Goal: Transaction & Acquisition: Book appointment/travel/reservation

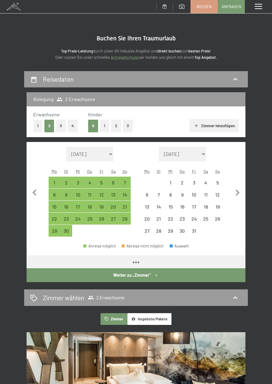
select select "[DATE]"
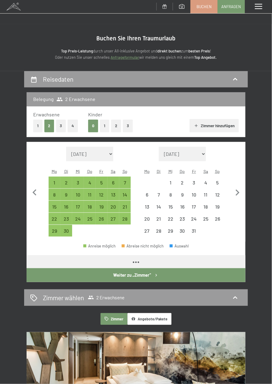
click at [238, 194] on icon "button" at bounding box center [237, 193] width 4 height 6
select select "[DATE]"
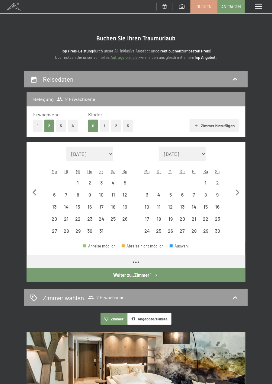
select select "[DATE]"
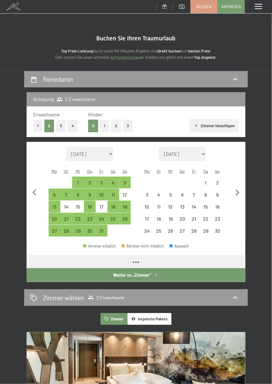
click at [242, 194] on icon "button" at bounding box center [237, 193] width 13 height 13
select select "[DATE]"
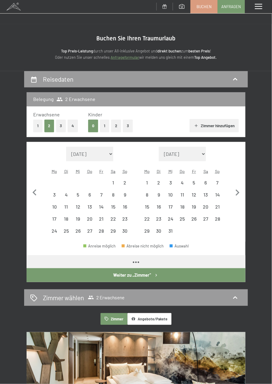
select select "[DATE]"
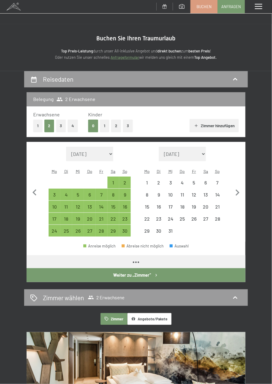
click at [147, 184] on div "1" at bounding box center [147, 185] width 11 height 11
select select "[DATE]"
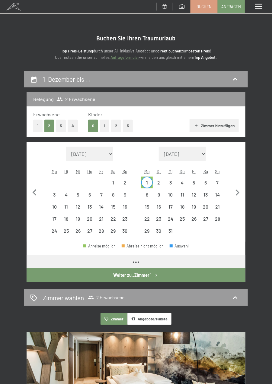
select select "[DATE]"
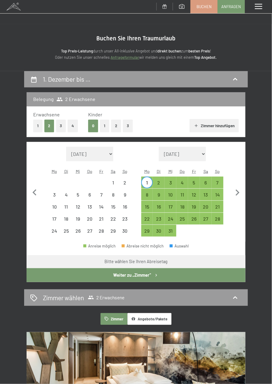
click at [194, 187] on div "5" at bounding box center [193, 185] width 11 height 11
select select "[DATE]"
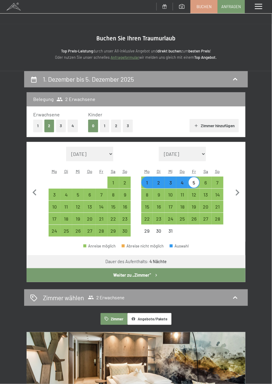
click at [199, 299] on div "Zimmer wählen 2 Erwachsene" at bounding box center [135, 297] width 211 height 9
select select "[DATE]"
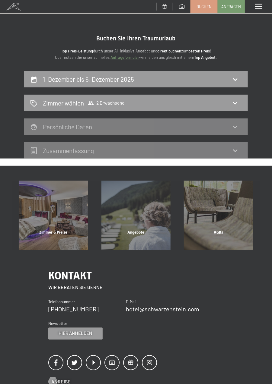
click at [209, 79] on div "1. Dezember bis 5. Dezember 2025" at bounding box center [135, 79] width 211 height 9
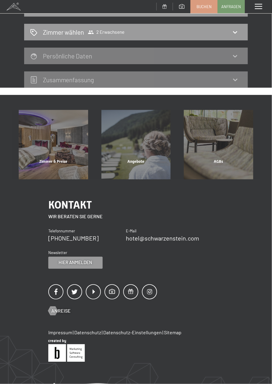
select select "[DATE]"
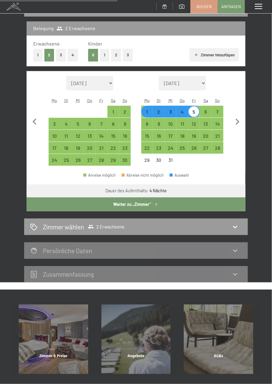
click at [161, 206] on button "Weiter zu „Zimmer“" at bounding box center [136, 204] width 219 height 14
select select "[DATE]"
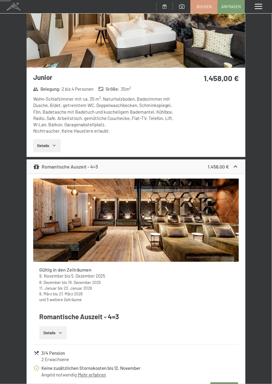
scroll to position [158, 0]
click at [63, 332] on button "Details" at bounding box center [52, 332] width 27 height 13
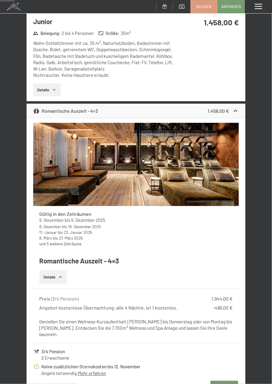
scroll to position [213, 0]
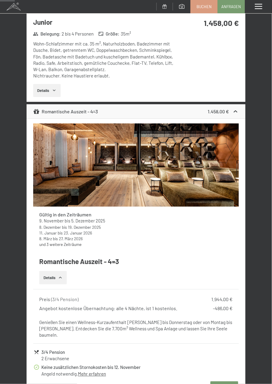
click at [96, 371] on link "Mehr erfahren" at bounding box center [92, 373] width 28 height 5
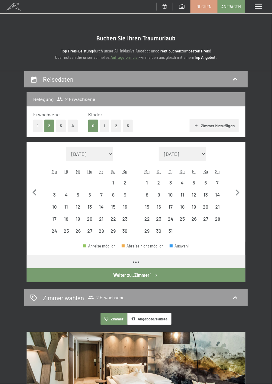
select select "[DATE]"
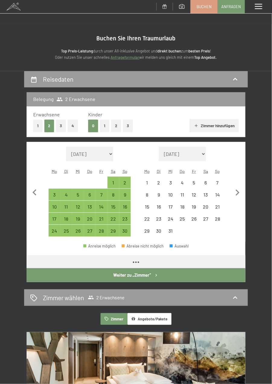
select select "[DATE]"
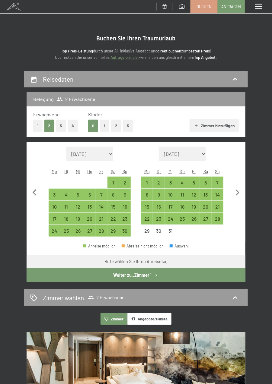
click at [148, 182] on div "1" at bounding box center [147, 185] width 11 height 11
select select "[DATE]"
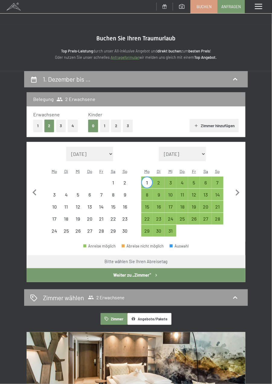
click at [194, 187] on div "5" at bounding box center [193, 185] width 11 height 11
select select "[DATE]"
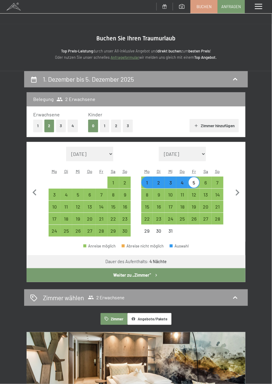
click at [151, 278] on button "Weiter zu „Zimmer“" at bounding box center [136, 275] width 219 height 14
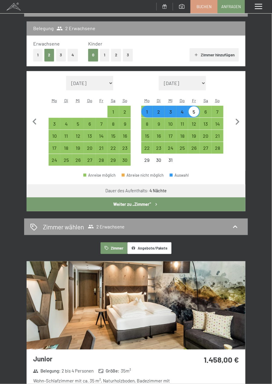
select select "[DATE]"
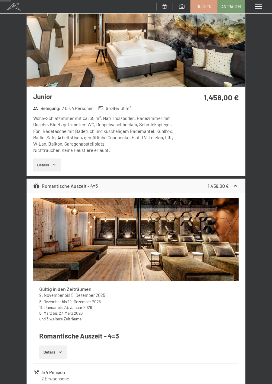
scroll to position [163, 0]
